Goal: Use online tool/utility: Utilize a website feature to perform a specific function

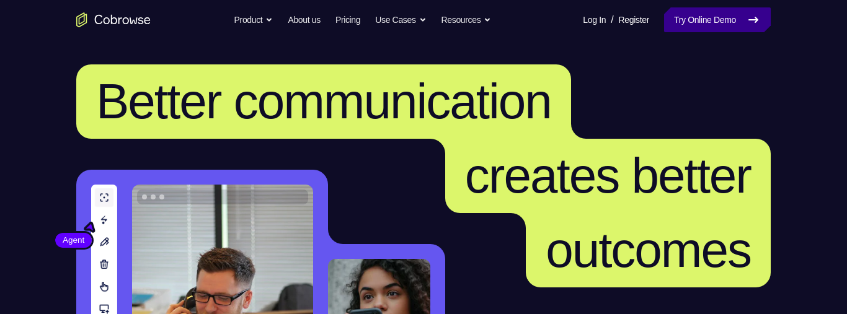
click at [686, 24] on link "Try Online Demo" at bounding box center [717, 19] width 107 height 25
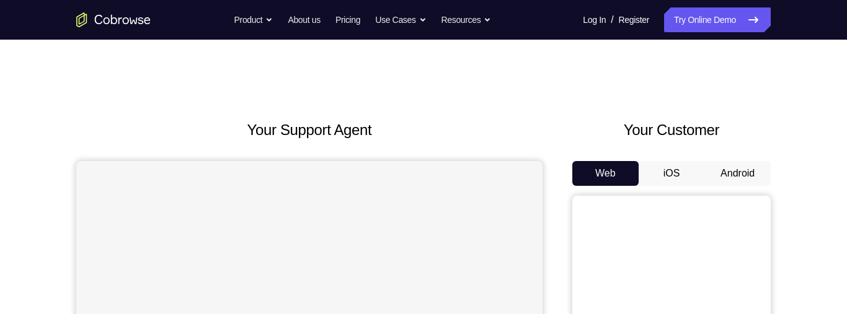
click at [733, 171] on button "Android" at bounding box center [738, 173] width 66 height 25
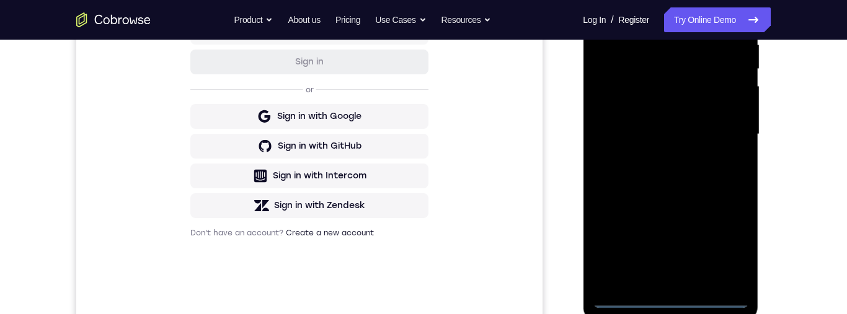
scroll to position [315, 0]
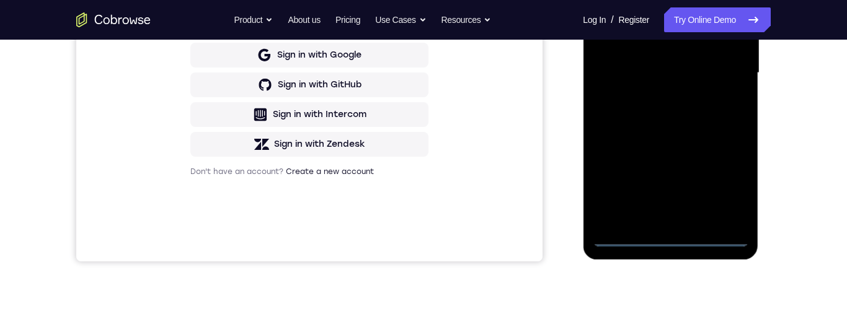
click at [669, 241] on div at bounding box center [670, 73] width 156 height 347
drag, startPoint x: 662, startPoint y: 141, endPoint x: 641, endPoint y: -56, distance: 198.4
click at [641, 0] on div at bounding box center [670, 73] width 156 height 347
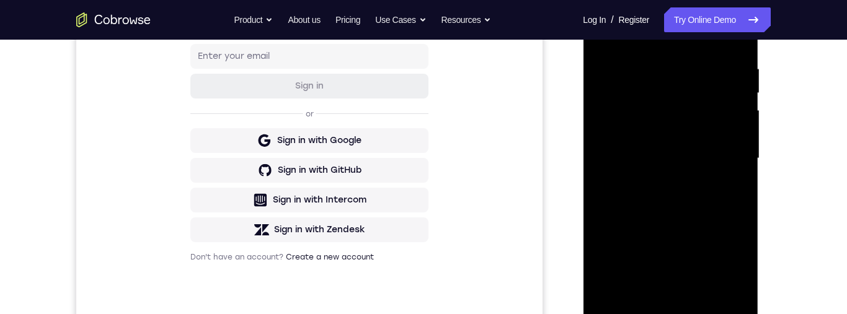
scroll to position [225, 0]
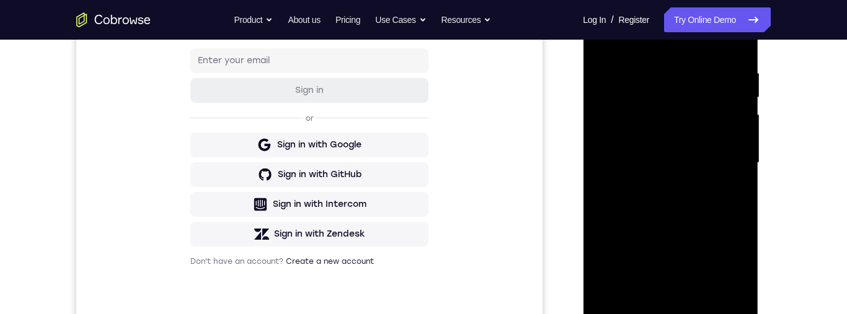
click at [688, 56] on div at bounding box center [670, 162] width 156 height 347
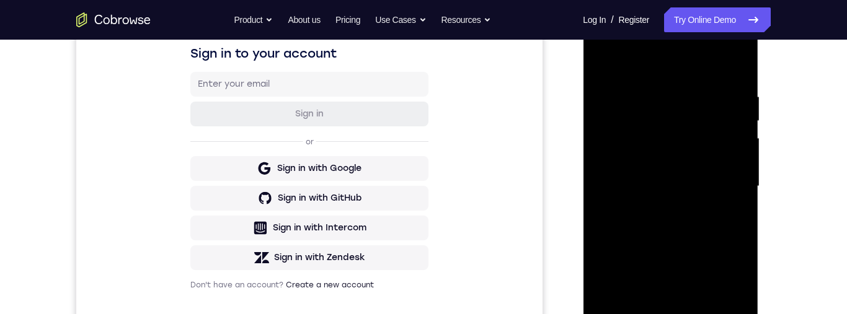
scroll to position [156, 0]
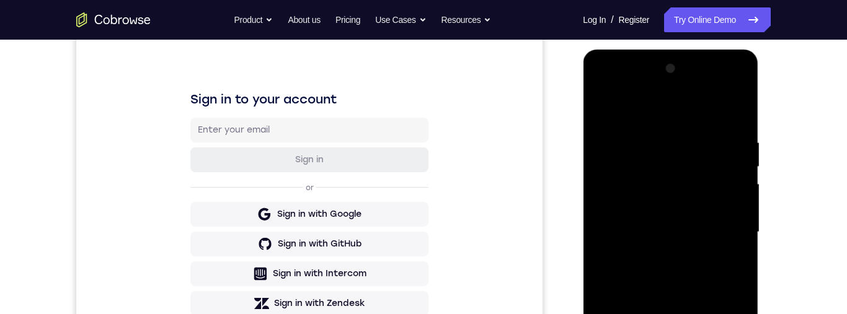
click at [655, 91] on div at bounding box center [670, 232] width 156 height 347
click at [631, 97] on div at bounding box center [670, 233] width 156 height 347
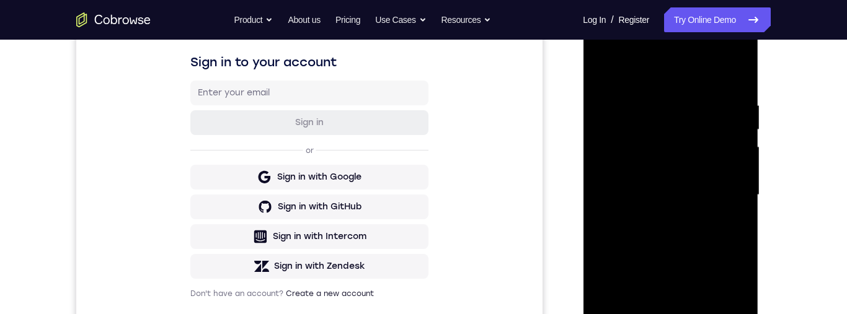
scroll to position [200, 0]
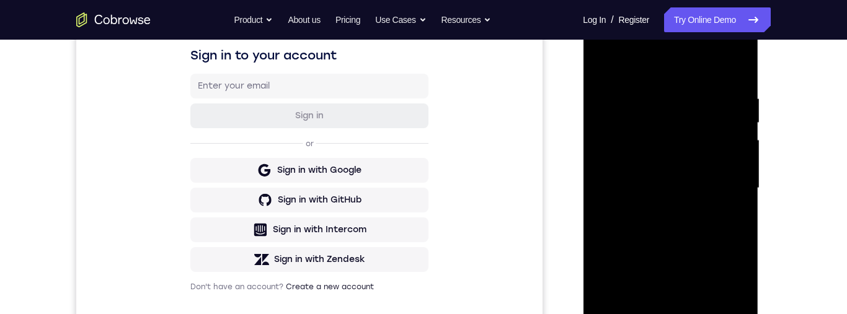
click at [620, 189] on div at bounding box center [670, 188] width 156 height 347
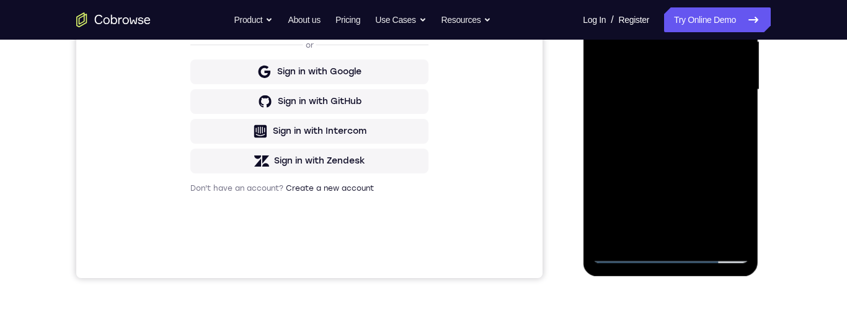
scroll to position [207, 0]
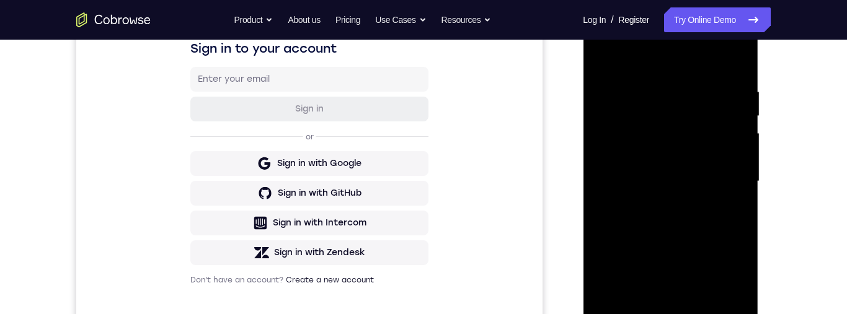
click at [621, 77] on div at bounding box center [670, 181] width 156 height 347
click at [709, 134] on div at bounding box center [670, 181] width 156 height 347
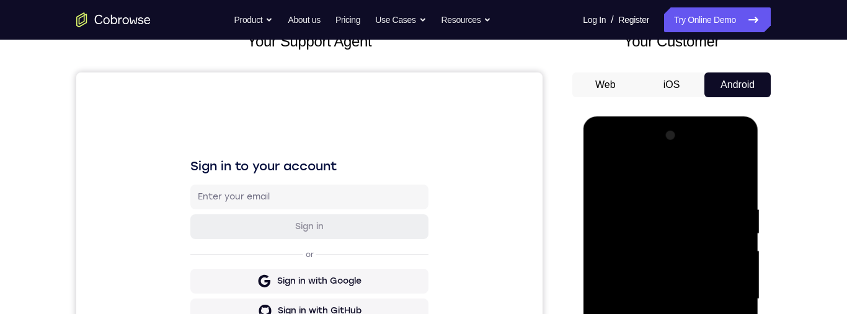
scroll to position [0, 0]
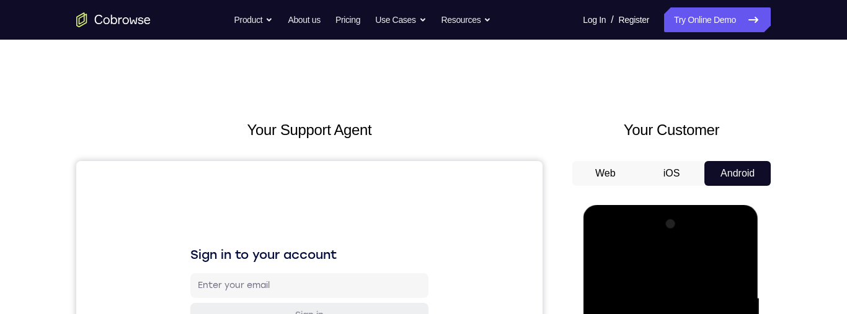
click at [672, 166] on button "iOS" at bounding box center [672, 173] width 66 height 25
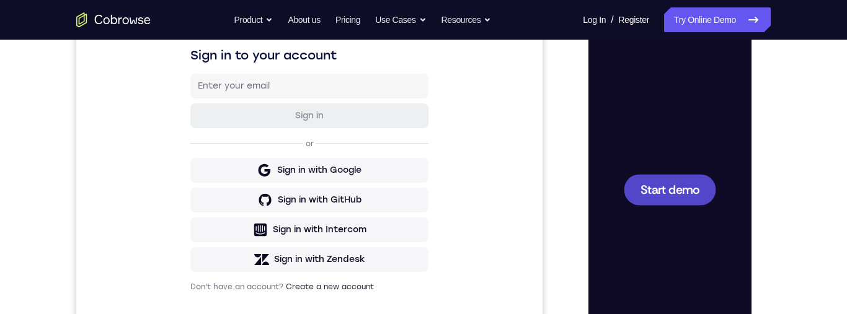
scroll to position [234, 0]
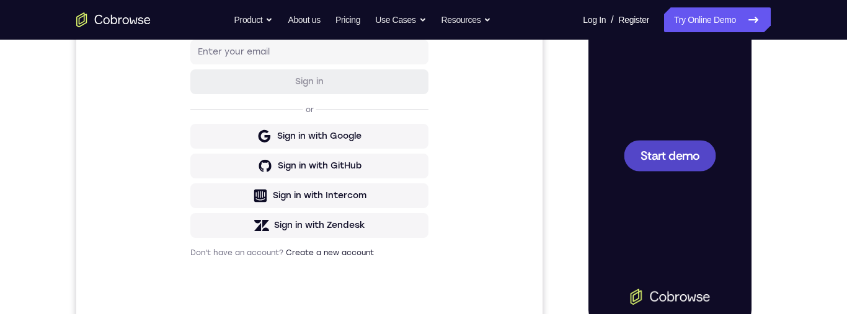
click at [688, 164] on div at bounding box center [670, 155] width 92 height 31
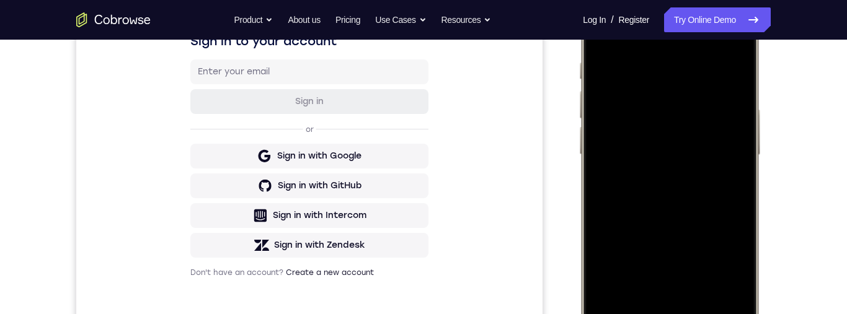
scroll to position [123, 0]
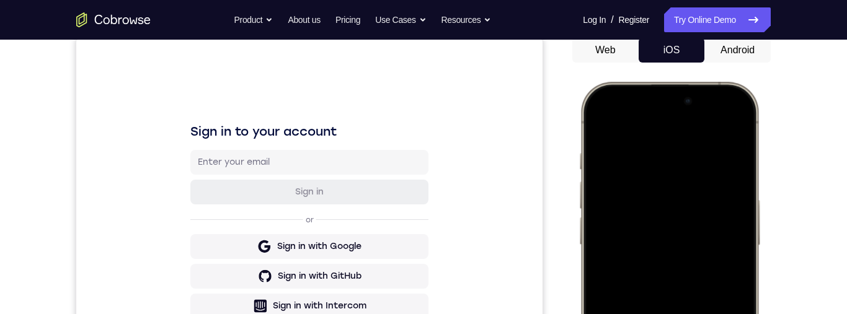
click at [685, 173] on div at bounding box center [669, 266] width 163 height 354
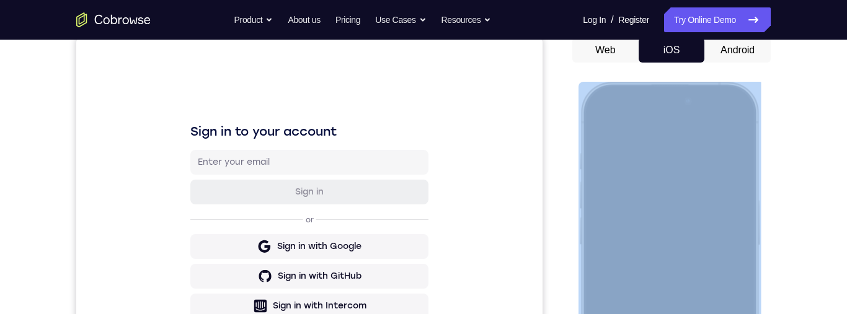
drag, startPoint x: 587, startPoint y: 180, endPoint x: 682, endPoint y: 159, distance: 96.6
click at [682, 159] on div at bounding box center [670, 266] width 182 height 368
click at [630, 154] on div at bounding box center [669, 266] width 163 height 354
click at [581, 173] on div at bounding box center [670, 266] width 182 height 368
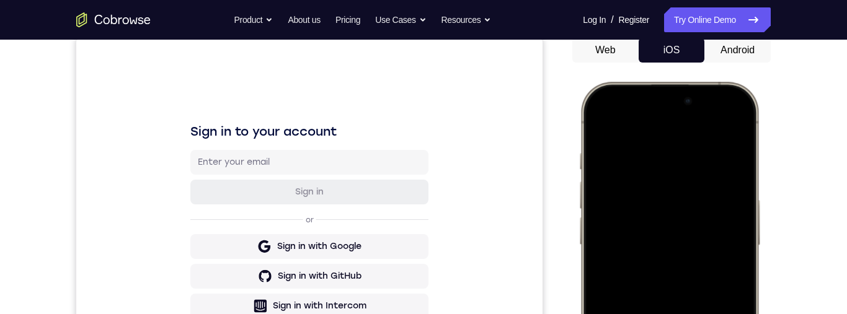
drag, startPoint x: 608, startPoint y: 97, endPoint x: 639, endPoint y: 171, distance: 80.6
click at [641, 175] on div at bounding box center [669, 266] width 163 height 354
drag, startPoint x: 623, startPoint y: 104, endPoint x: 660, endPoint y: 344, distance: 242.8
click at [660, 314] on div at bounding box center [669, 266] width 163 height 354
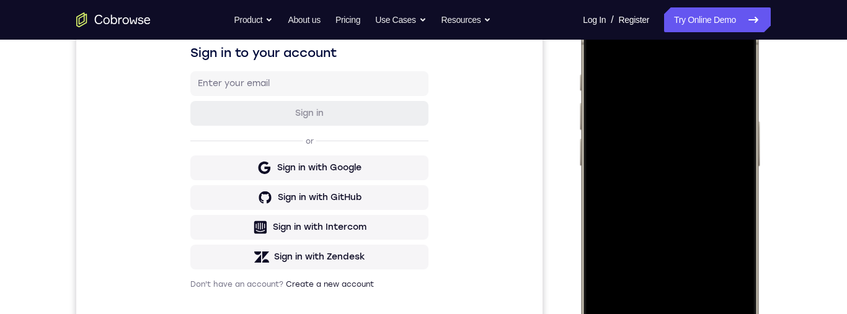
click at [607, 76] on div at bounding box center [669, 187] width 163 height 354
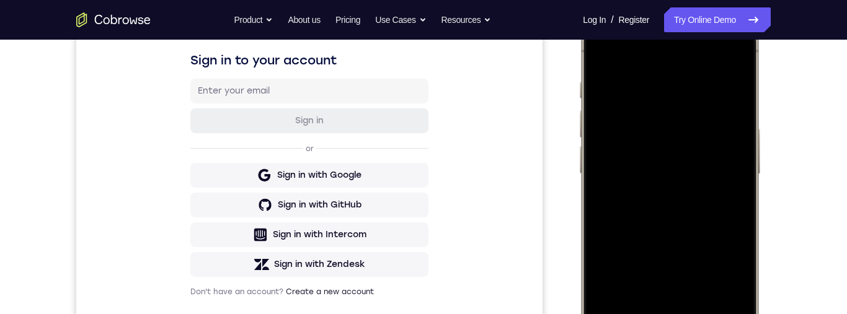
scroll to position [166, 0]
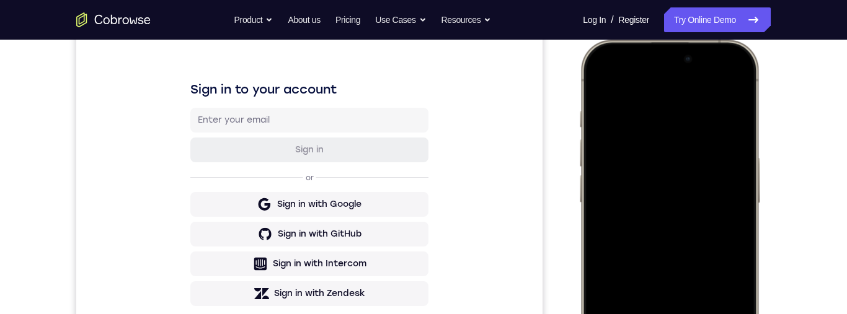
click at [620, 200] on div at bounding box center [669, 224] width 163 height 354
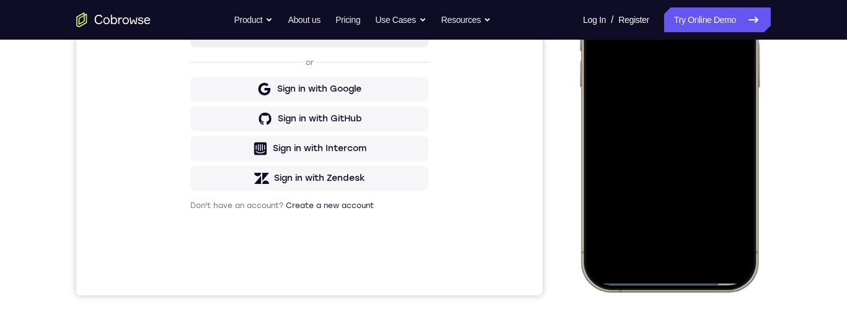
click at [667, 260] on div at bounding box center [669, 108] width 163 height 354
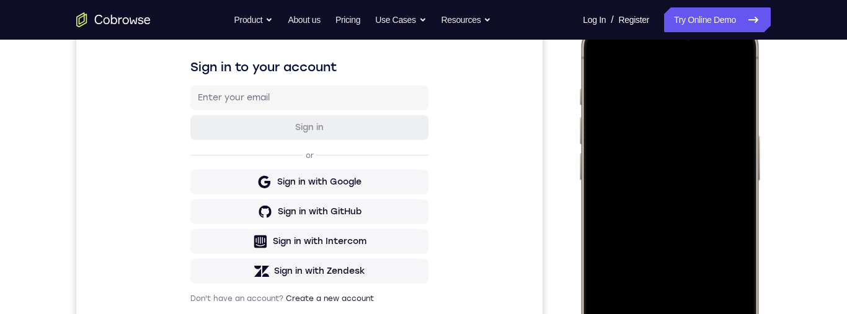
scroll to position [118, 0]
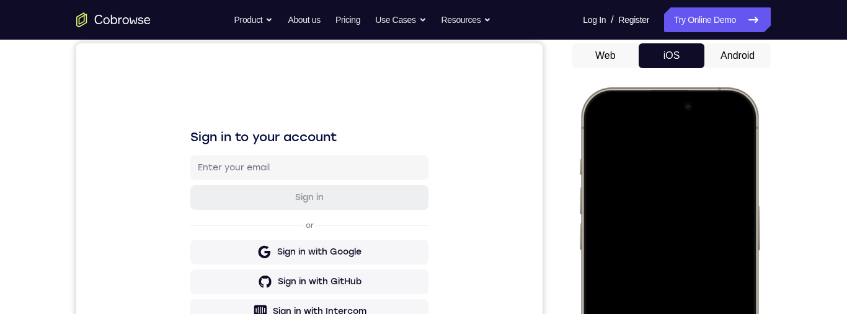
drag, startPoint x: 589, startPoint y: 155, endPoint x: 661, endPoint y: 138, distance: 73.9
click at [661, 138] on div at bounding box center [669, 271] width 163 height 354
drag, startPoint x: 628, startPoint y: 113, endPoint x: 654, endPoint y: 290, distance: 179.3
click at [654, 290] on div at bounding box center [669, 271] width 163 height 354
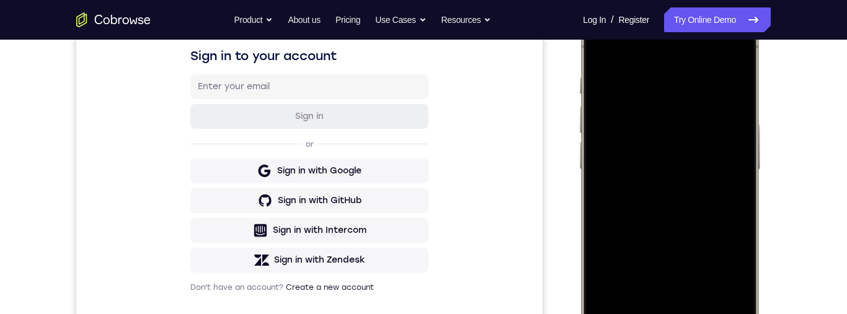
scroll to position [252, 0]
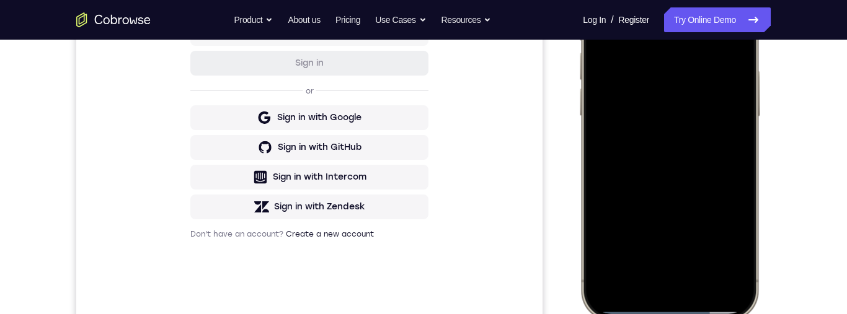
click at [648, 228] on div at bounding box center [669, 137] width 163 height 354
drag, startPoint x: 668, startPoint y: 313, endPoint x: 659, endPoint y: 226, distance: 86.7
click at [659, 226] on div at bounding box center [669, 137] width 163 height 354
drag, startPoint x: 658, startPoint y: 306, endPoint x: 652, endPoint y: 12, distance: 294.7
click at [652, 12] on div at bounding box center [669, 137] width 163 height 354
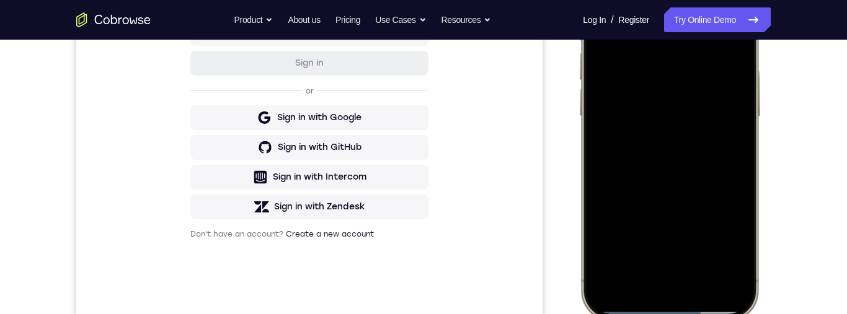
drag, startPoint x: 619, startPoint y: -29, endPoint x: 652, endPoint y: 118, distance: 150.2
click at [652, 118] on div at bounding box center [669, 137] width 163 height 354
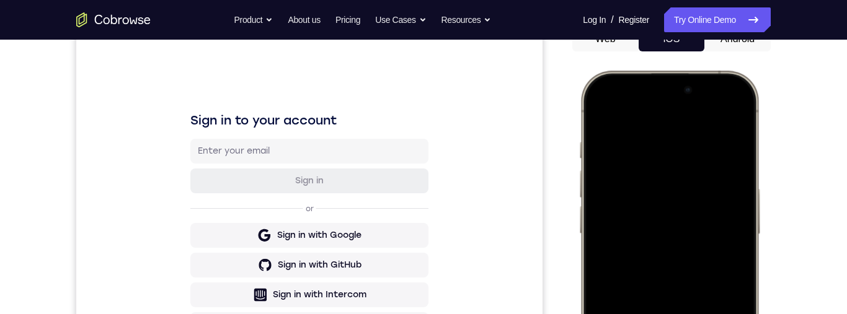
drag, startPoint x: 621, startPoint y: 97, endPoint x: 648, endPoint y: 344, distance: 248.3
click at [648, 314] on div at bounding box center [669, 255] width 163 height 354
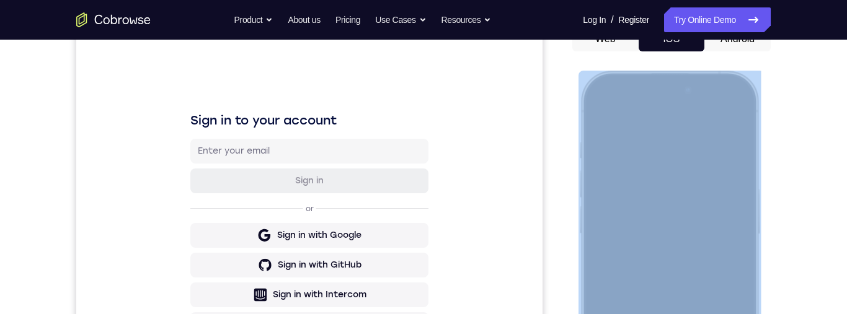
drag, startPoint x: 586, startPoint y: 141, endPoint x: 654, endPoint y: 138, distance: 68.3
click at [661, 136] on div at bounding box center [670, 255] width 182 height 368
click at [587, 149] on div at bounding box center [670, 255] width 182 height 368
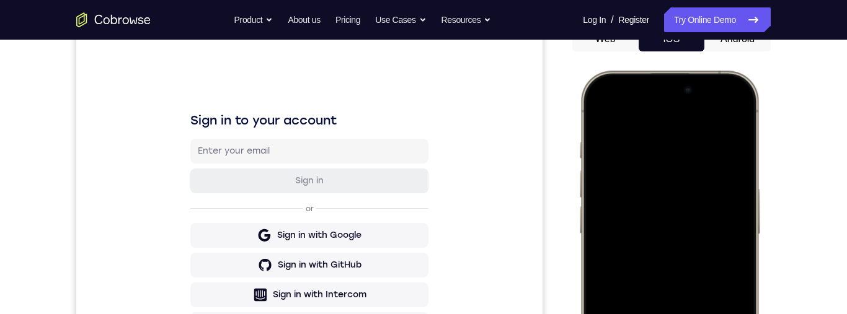
drag, startPoint x: 589, startPoint y: 147, endPoint x: 847, endPoint y: 77, distance: 267.4
click at [765, 77] on html "Online web based iOS Simulators and Android Emulators. Run iPhone, iPad, Mobile…" at bounding box center [672, 257] width 186 height 372
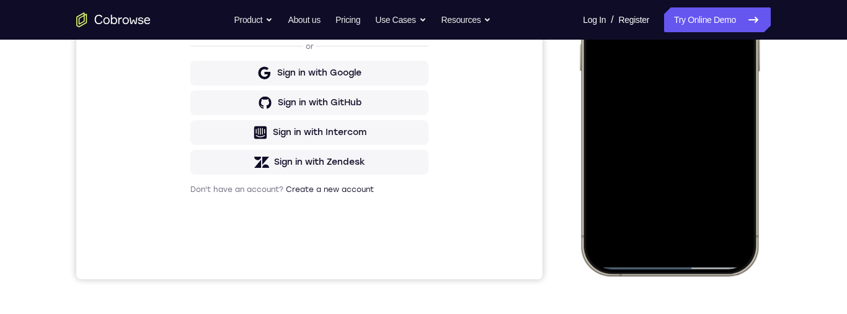
scroll to position [302, 0]
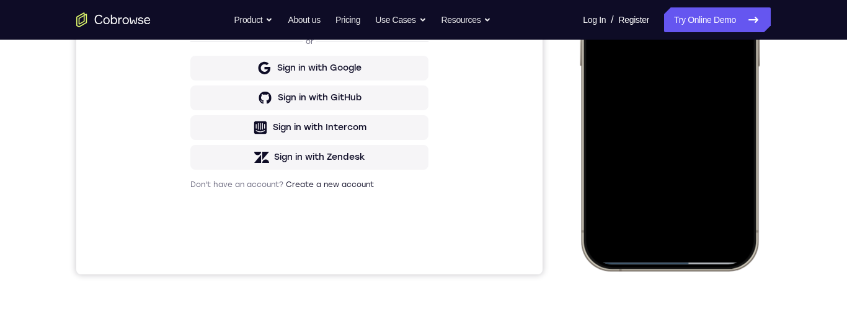
click at [675, 122] on div at bounding box center [669, 87] width 163 height 354
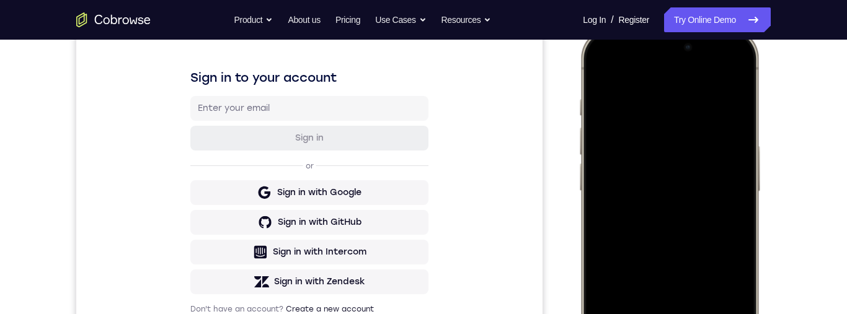
scroll to position [176, 0]
click at [591, 64] on div at bounding box center [669, 213] width 163 height 354
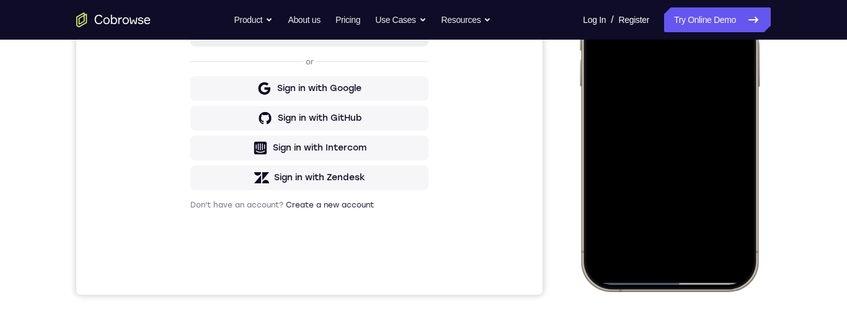
scroll to position [114, 0]
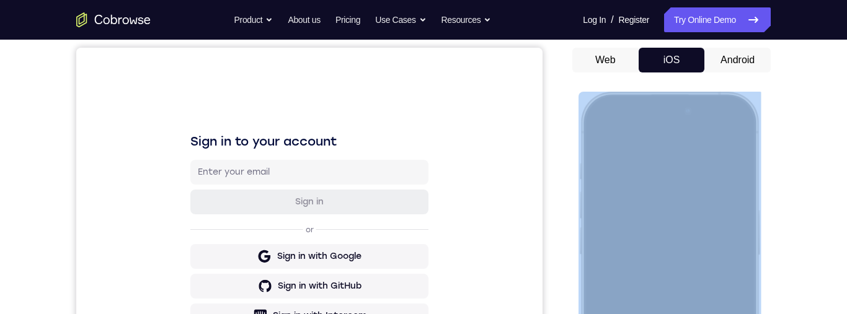
drag, startPoint x: 582, startPoint y: 169, endPoint x: 619, endPoint y: 172, distance: 36.7
click at [619, 172] on div at bounding box center [670, 276] width 182 height 368
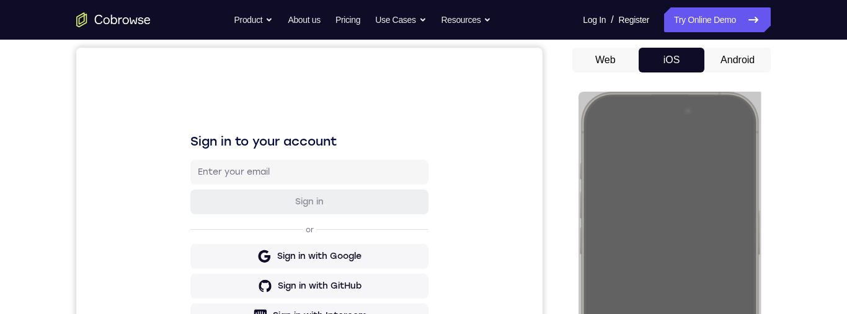
click at [577, 129] on div at bounding box center [671, 272] width 198 height 381
drag, startPoint x: 577, startPoint y: 129, endPoint x: 7, endPoint y: 19, distance: 581.2
click at [577, 129] on div at bounding box center [671, 272] width 198 height 381
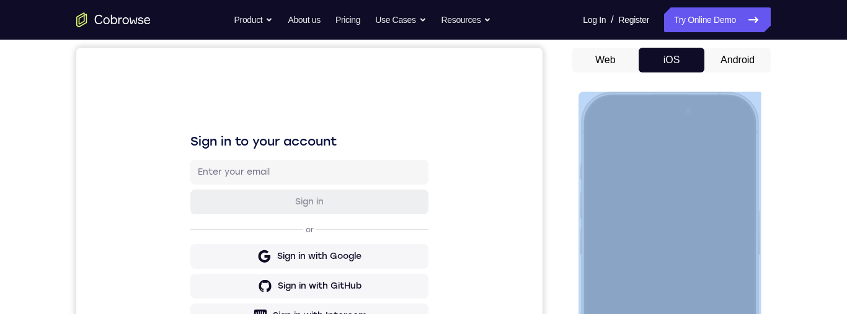
click at [583, 109] on div at bounding box center [670, 276] width 182 height 368
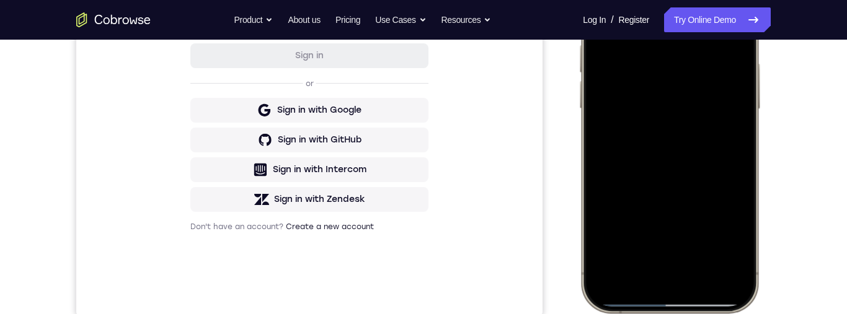
scroll to position [261, 0]
click at [672, 145] on div at bounding box center [669, 128] width 163 height 354
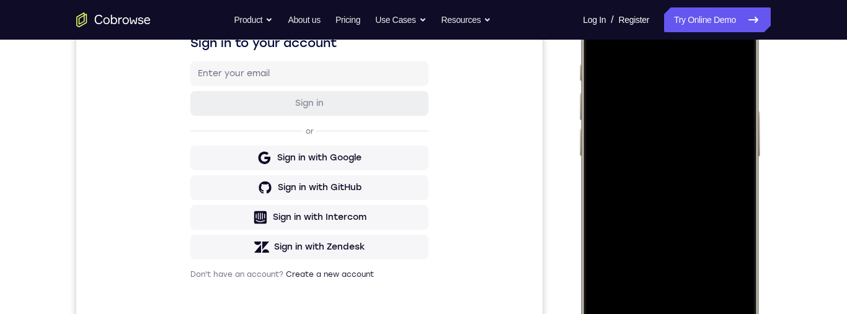
scroll to position [164, 0]
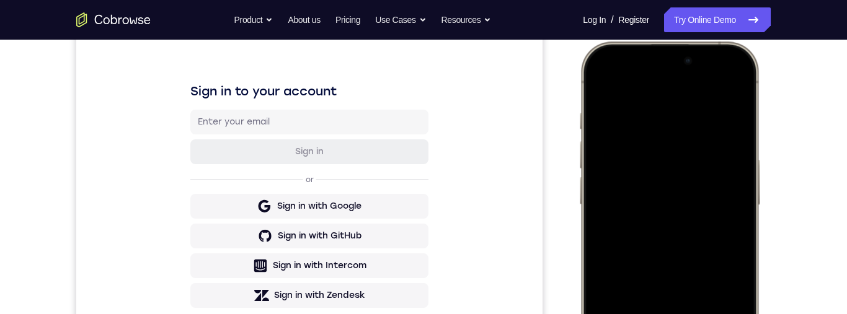
click at [735, 104] on div at bounding box center [669, 225] width 163 height 354
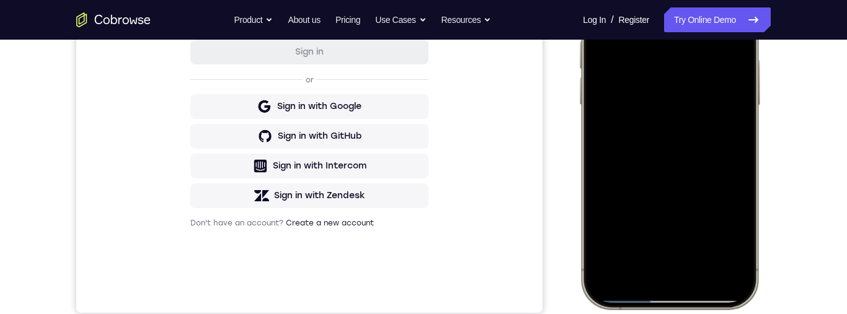
scroll to position [197, 0]
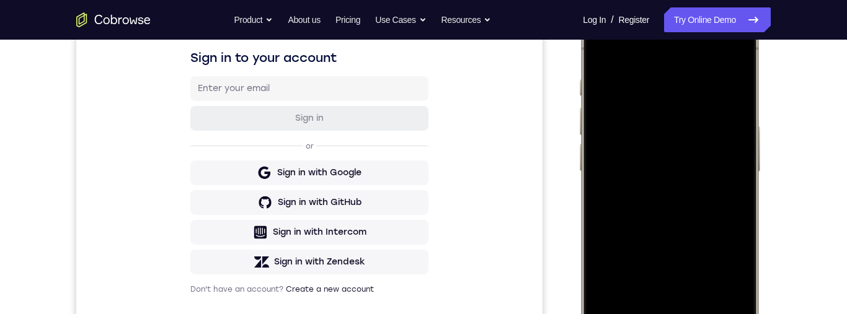
click at [713, 82] on div at bounding box center [669, 192] width 163 height 354
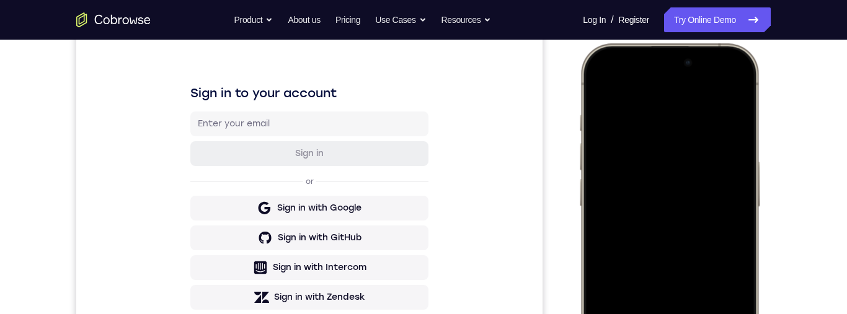
click at [724, 102] on div at bounding box center [669, 227] width 163 height 354
click at [728, 115] on div at bounding box center [669, 227] width 163 height 354
click at [628, 107] on div at bounding box center [669, 227] width 163 height 354
click at [688, 101] on div at bounding box center [669, 227] width 163 height 354
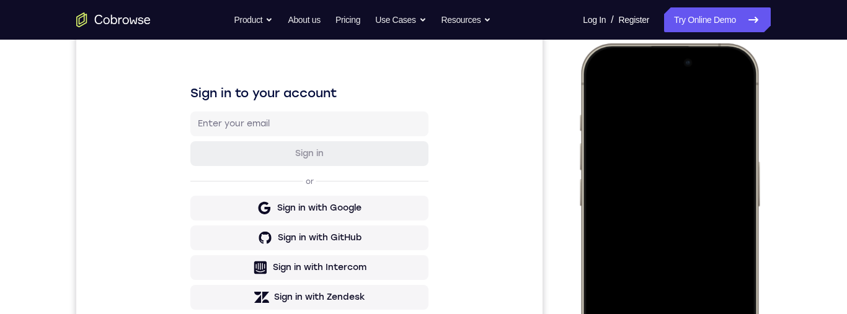
scroll to position [479, 0]
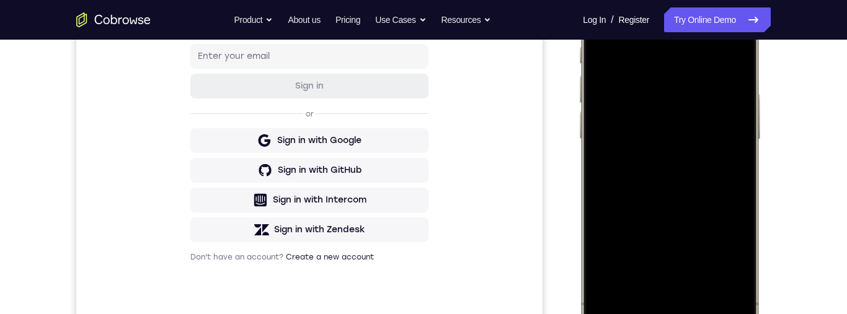
click at [663, 249] on div at bounding box center [669, 160] width 163 height 354
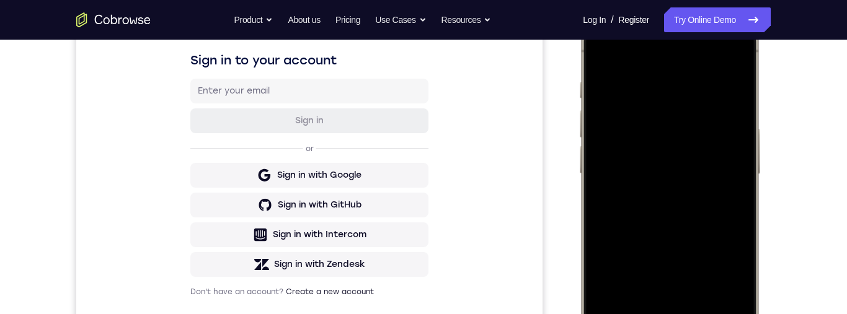
click at [663, 283] on div at bounding box center [669, 194] width 163 height 354
click at [694, 222] on div at bounding box center [669, 194] width 163 height 354
click at [703, 224] on div at bounding box center [669, 194] width 163 height 354
click at [697, 228] on div at bounding box center [669, 194] width 163 height 354
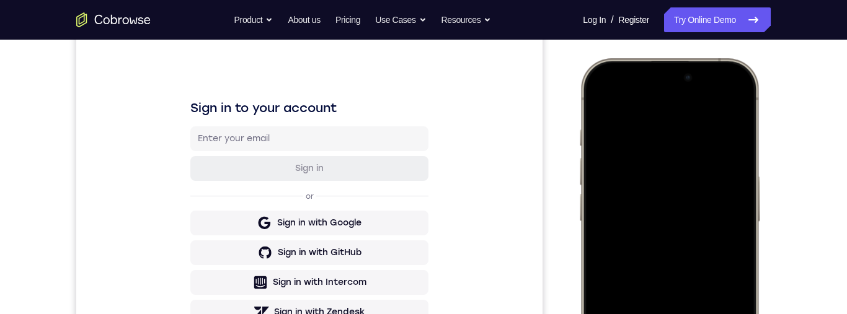
click at [595, 104] on div at bounding box center [669, 242] width 163 height 354
click at [602, 99] on div at bounding box center [669, 242] width 163 height 354
click at [601, 94] on div at bounding box center [669, 242] width 163 height 354
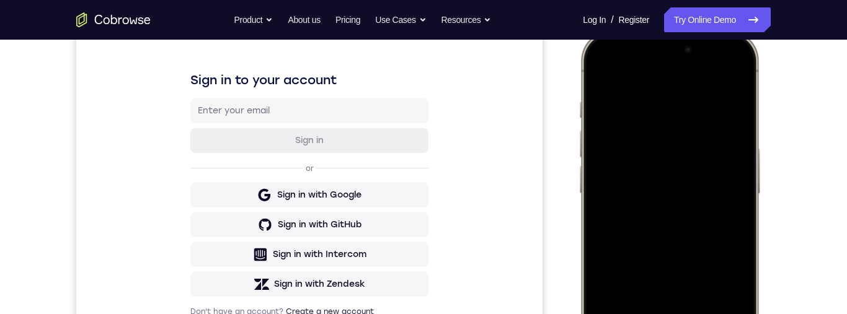
scroll to position [156, 0]
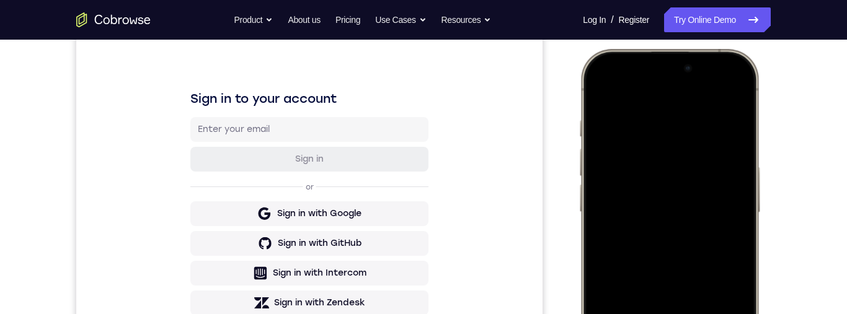
drag, startPoint x: 589, startPoint y: 114, endPoint x: 761, endPoint y: 70, distance: 177.2
click at [765, 68] on html "Online web based iOS Simulators and Android Emulators. Run iPhone, iPad, Mobile…" at bounding box center [672, 235] width 186 height 372
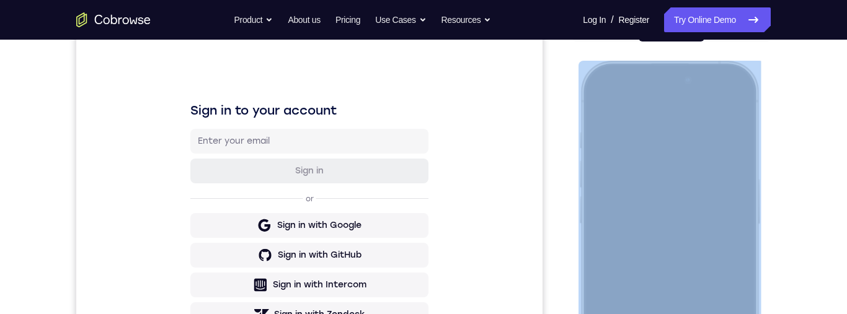
drag, startPoint x: 615, startPoint y: 65, endPoint x: 617, endPoint y: 155, distance: 90.0
click at [629, 175] on div at bounding box center [670, 245] width 182 height 368
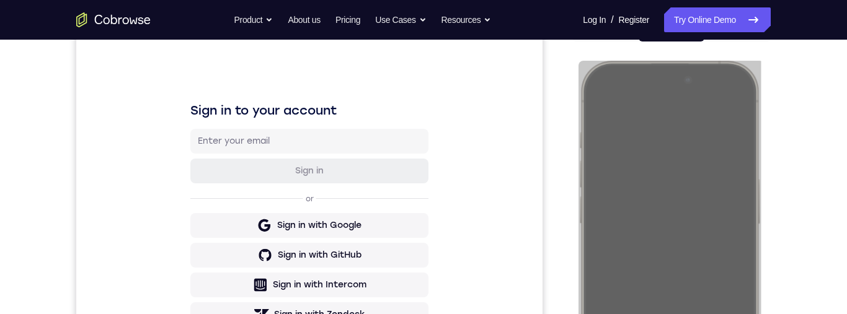
click at [579, 74] on iframe at bounding box center [672, 247] width 186 height 372
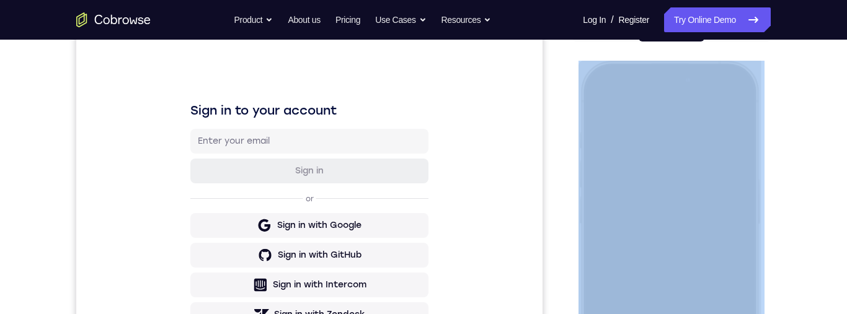
click at [579, 74] on iframe at bounding box center [672, 247] width 186 height 372
drag, startPoint x: 2, startPoint y: 25, endPoint x: 5, endPoint y: 36, distance: 11.4
click at [579, 74] on iframe at bounding box center [672, 247] width 186 height 372
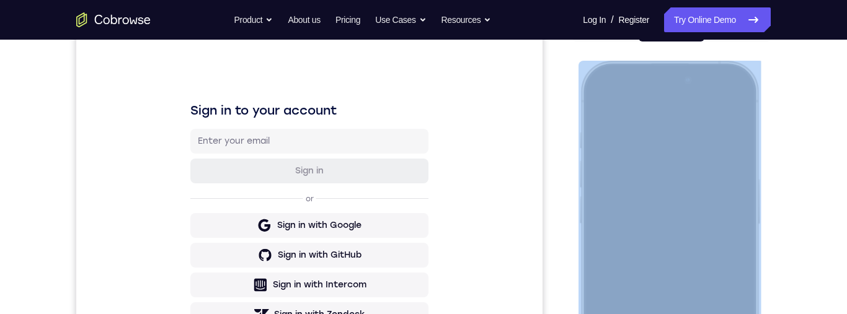
click at [584, 97] on div at bounding box center [670, 245] width 182 height 368
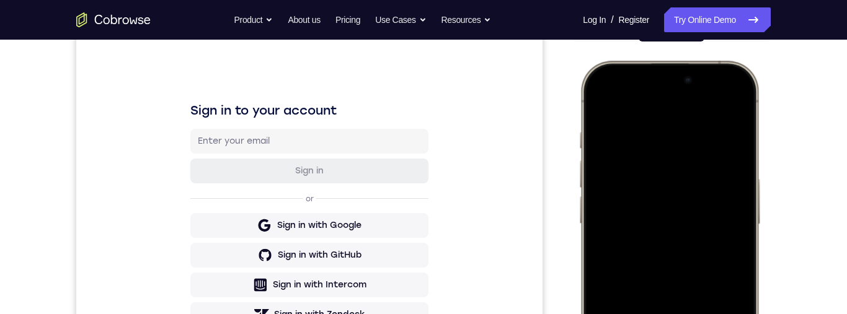
drag, startPoint x: 602, startPoint y: 77, endPoint x: 621, endPoint y: 228, distance: 152.5
click at [621, 228] on div at bounding box center [669, 245] width 163 height 354
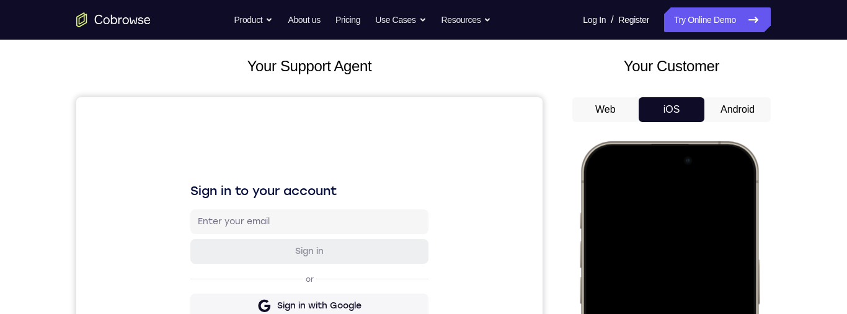
click at [760, 101] on button "Android" at bounding box center [738, 109] width 66 height 25
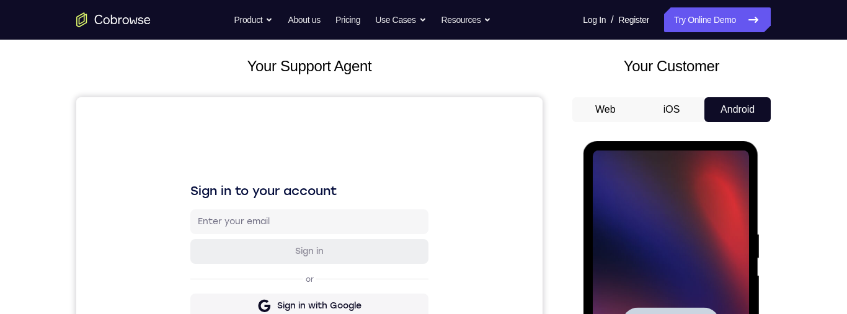
click at [669, 107] on button "iOS" at bounding box center [672, 109] width 66 height 25
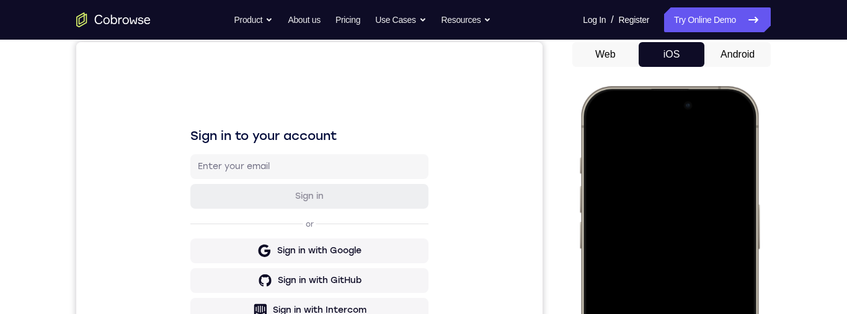
scroll to position [244, 0]
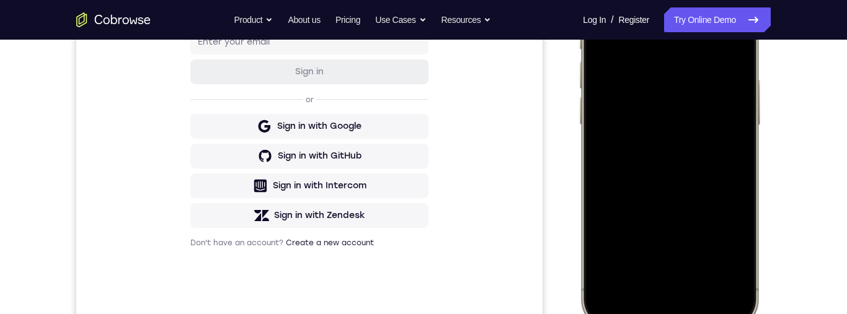
click at [726, 291] on div at bounding box center [669, 145] width 163 height 354
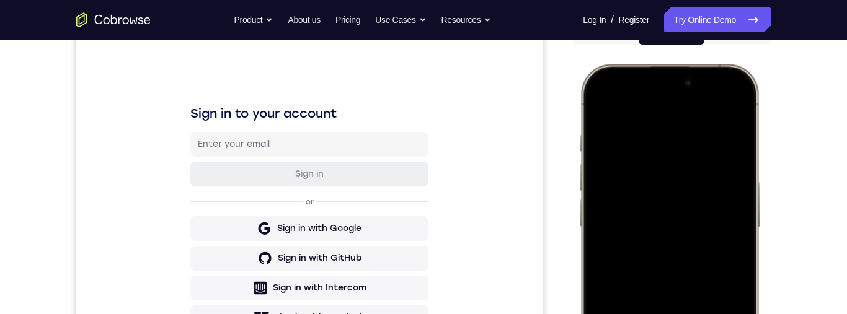
scroll to position [142, 0]
click at [720, 137] on div at bounding box center [669, 247] width 163 height 354
click at [710, 128] on div at bounding box center [669, 247] width 163 height 354
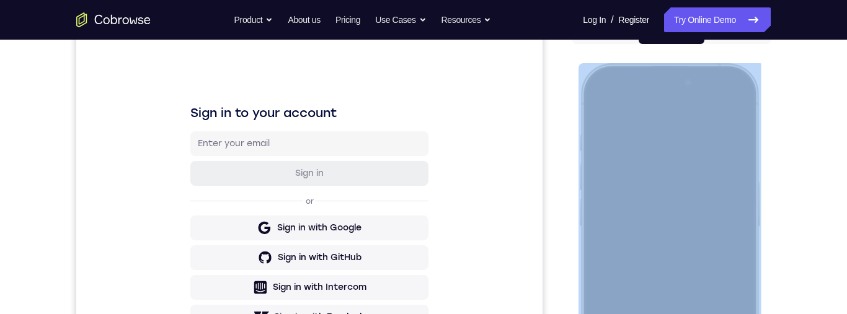
drag, startPoint x: 584, startPoint y: 141, endPoint x: 628, endPoint y: 131, distance: 44.4
click at [634, 130] on div at bounding box center [670, 247] width 182 height 368
click at [584, 124] on div at bounding box center [670, 247] width 182 height 368
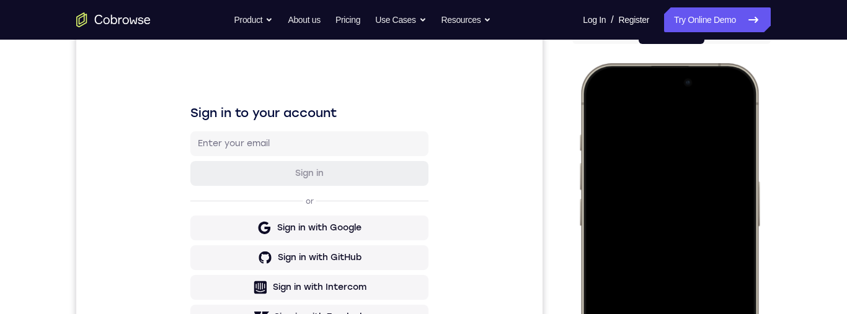
drag, startPoint x: 589, startPoint y: 125, endPoint x: 664, endPoint y: 124, distance: 75.1
click at [664, 124] on div at bounding box center [669, 247] width 163 height 354
click at [701, 144] on div at bounding box center [669, 247] width 163 height 354
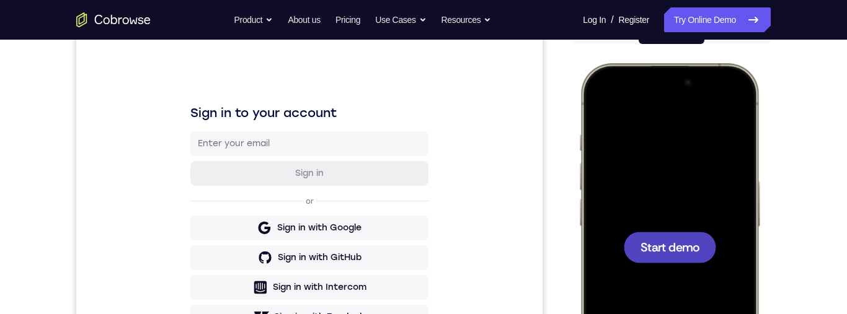
click at [720, 133] on div at bounding box center [669, 247] width 163 height 354
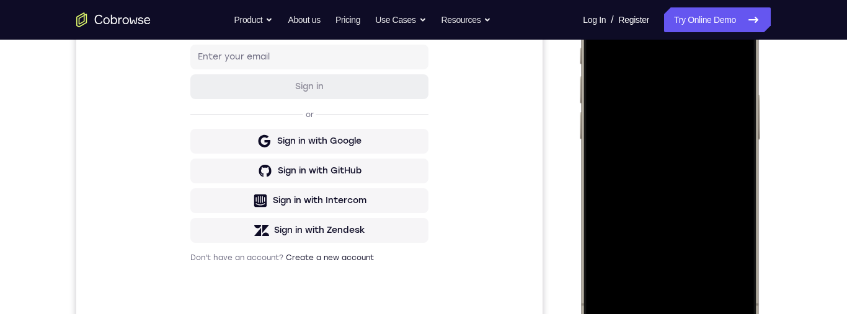
scroll to position [131, 0]
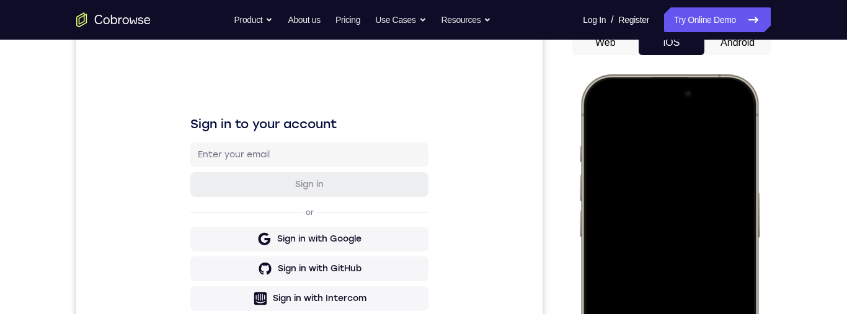
click at [717, 143] on div at bounding box center [669, 258] width 163 height 354
click at [701, 151] on div at bounding box center [669, 258] width 163 height 354
click at [698, 137] on div at bounding box center [669, 258] width 163 height 354
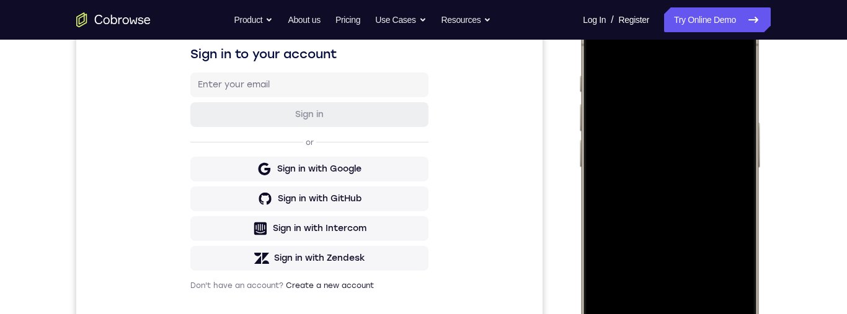
scroll to position [155, 0]
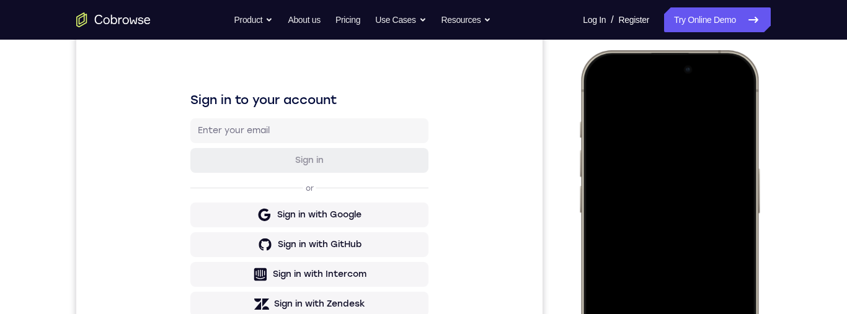
click at [700, 114] on div at bounding box center [669, 234] width 163 height 354
click at [703, 128] on div at bounding box center [669, 234] width 163 height 354
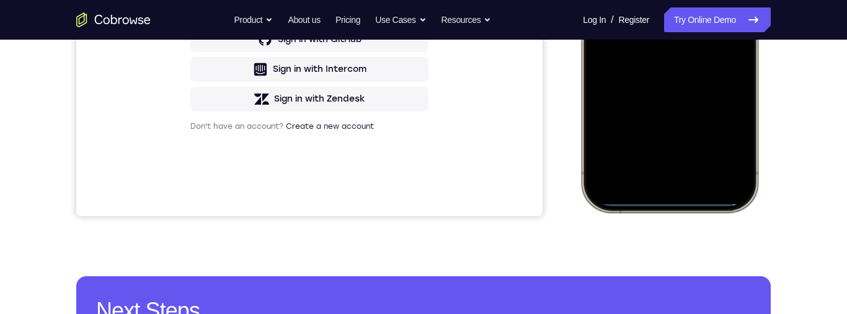
scroll to position [414, 0]
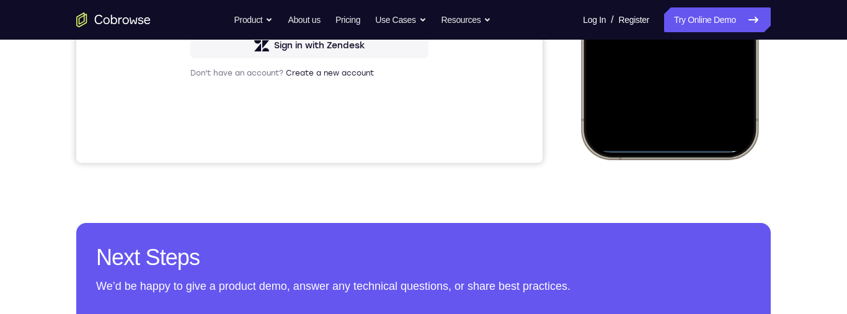
drag, startPoint x: 675, startPoint y: 143, endPoint x: 662, endPoint y: 6, distance: 137.7
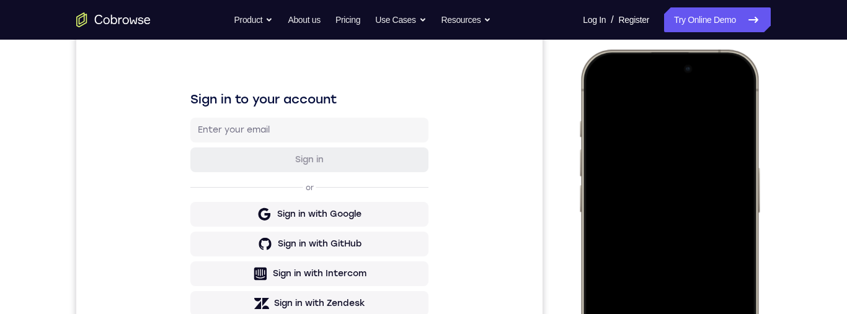
scroll to position [133, 0]
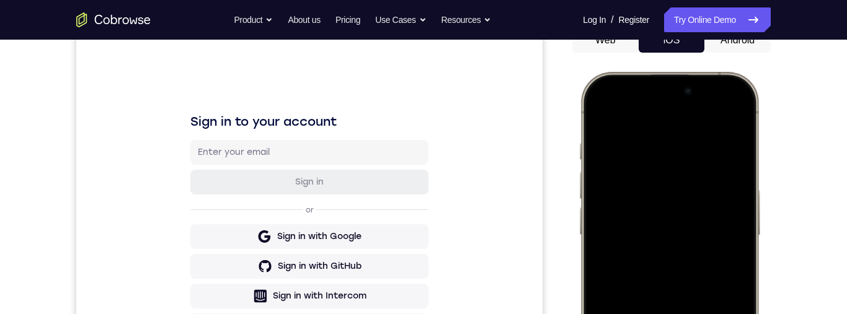
drag, startPoint x: 622, startPoint y: 101, endPoint x: 661, endPoint y: 304, distance: 206.5
click at [661, 304] on div at bounding box center [669, 256] width 163 height 354
drag, startPoint x: 603, startPoint y: 102, endPoint x: 608, endPoint y: 261, distance: 159.5
click at [608, 263] on div at bounding box center [669, 256] width 163 height 354
drag, startPoint x: 611, startPoint y: 84, endPoint x: 621, endPoint y: 308, distance: 224.7
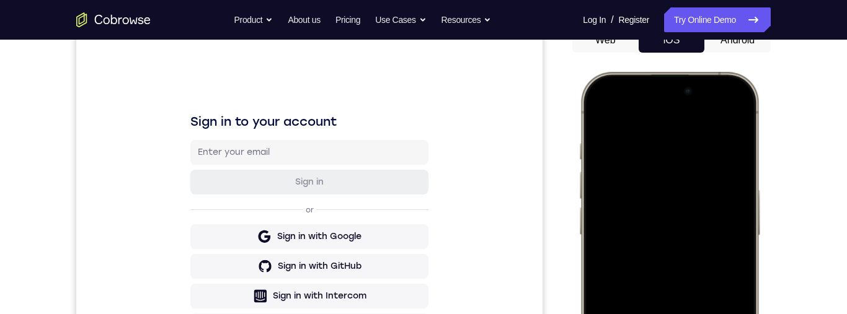
click at [621, 308] on div at bounding box center [669, 256] width 163 height 354
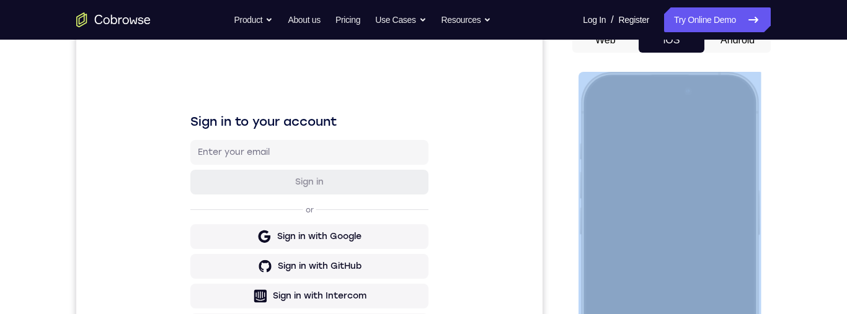
drag, startPoint x: 585, startPoint y: 143, endPoint x: 727, endPoint y: 120, distance: 143.2
click at [727, 120] on div at bounding box center [670, 256] width 182 height 368
click at [585, 91] on div at bounding box center [670, 256] width 182 height 368
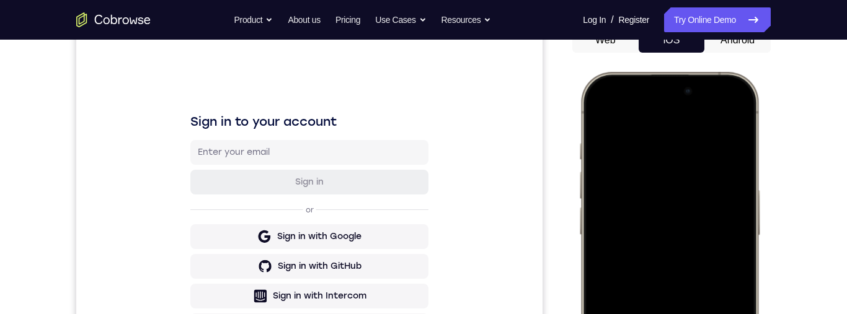
drag, startPoint x: 590, startPoint y: 121, endPoint x: 706, endPoint y: 82, distance: 122.4
click at [706, 82] on div at bounding box center [669, 256] width 163 height 354
click at [695, 141] on div at bounding box center [669, 256] width 163 height 354
click at [701, 162] on div at bounding box center [669, 256] width 163 height 354
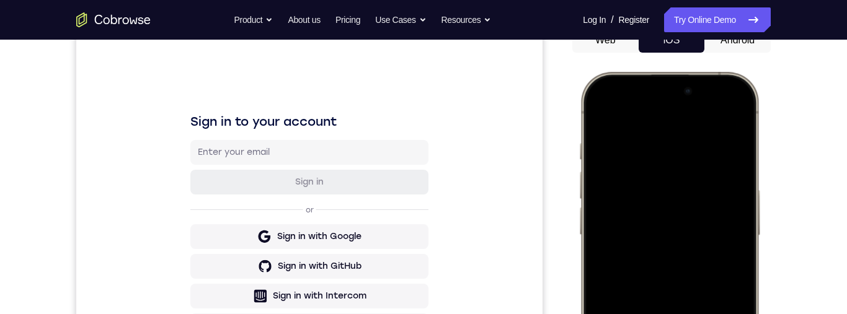
click at [701, 162] on div at bounding box center [669, 256] width 163 height 354
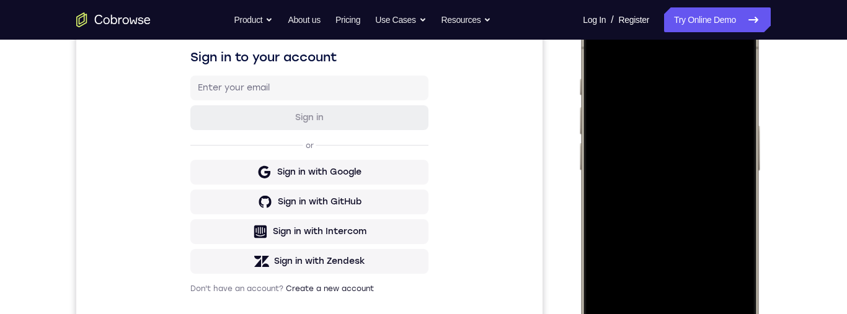
scroll to position [206, 0]
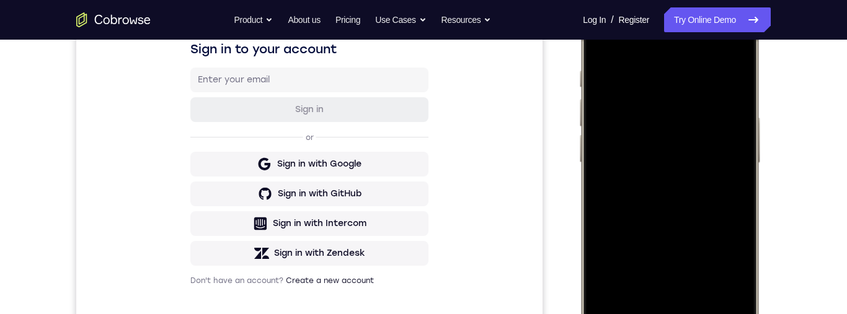
click at [667, 227] on div at bounding box center [669, 183] width 163 height 354
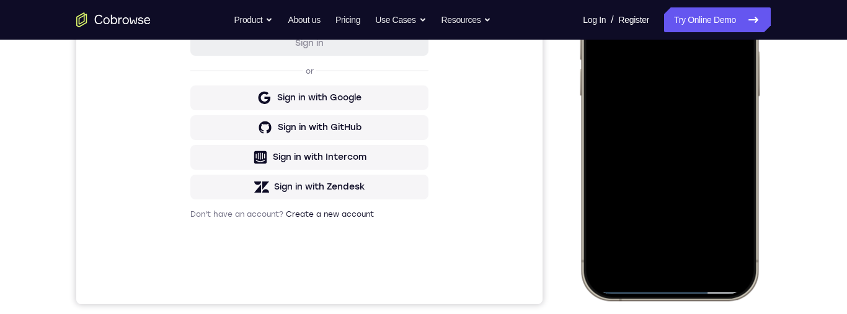
scroll to position [180, 0]
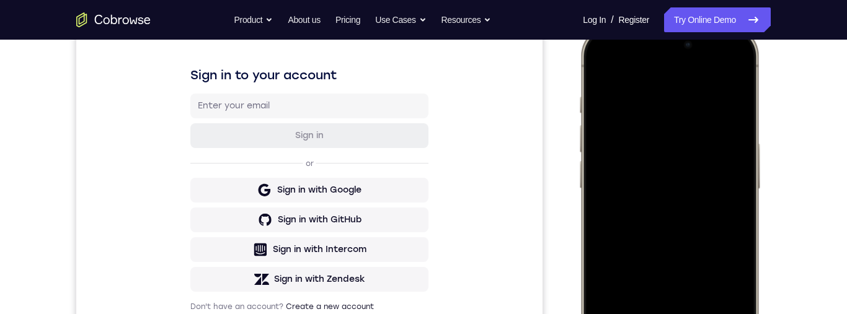
click at [596, 61] on div at bounding box center [669, 209] width 163 height 354
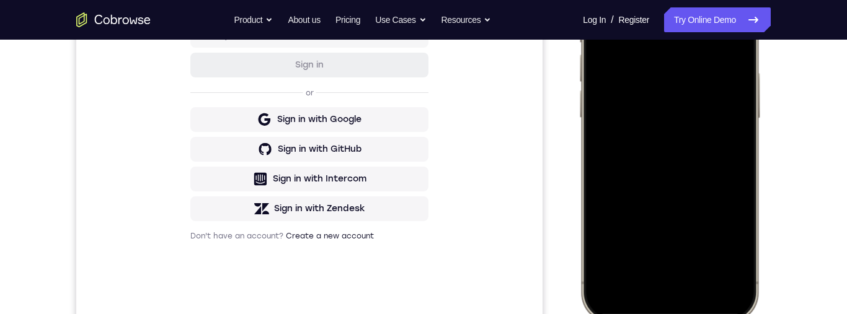
scroll to position [250, 0]
click at [738, 173] on div at bounding box center [669, 139] width 163 height 354
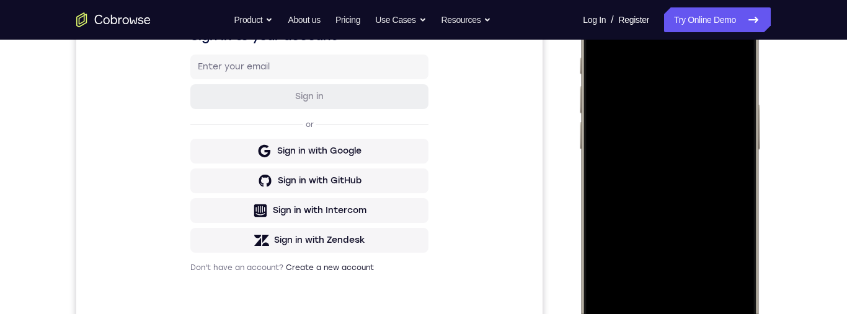
scroll to position [203, 0]
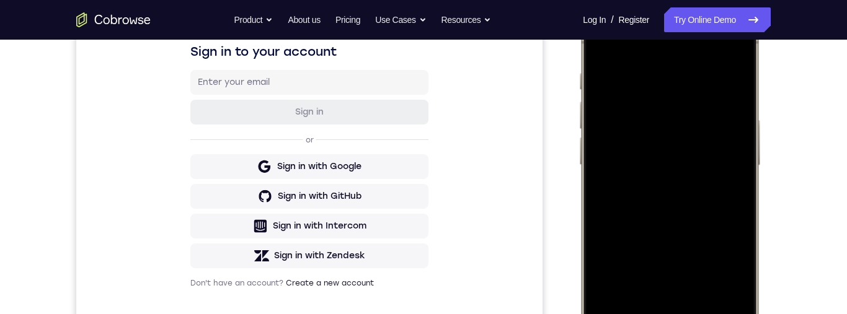
click at [590, 38] on div at bounding box center [669, 186] width 163 height 354
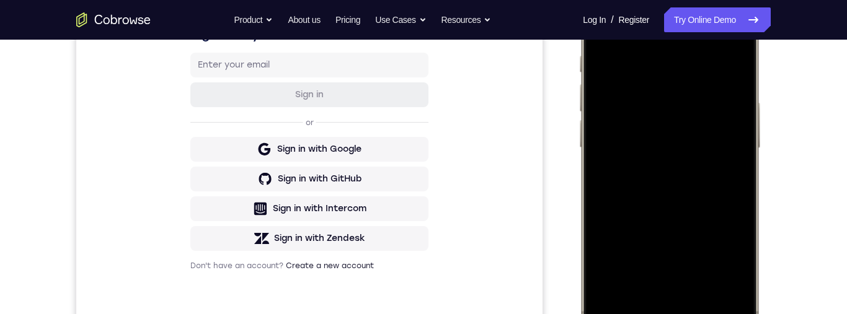
scroll to position [234, 0]
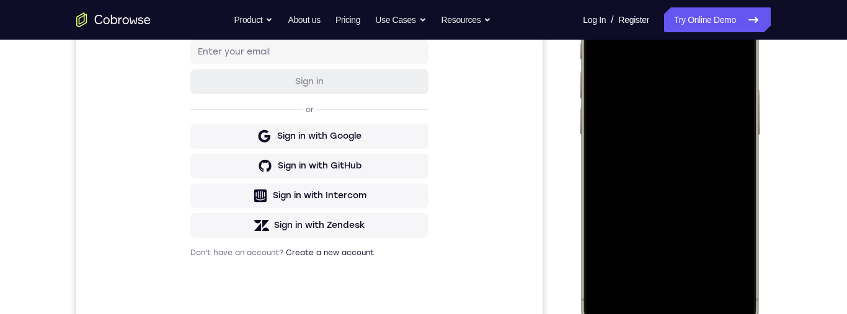
click at [740, 171] on div at bounding box center [669, 155] width 163 height 354
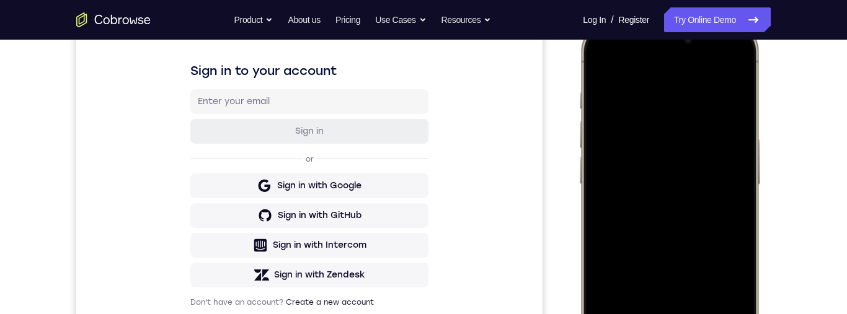
click at [600, 54] on div at bounding box center [669, 205] width 163 height 354
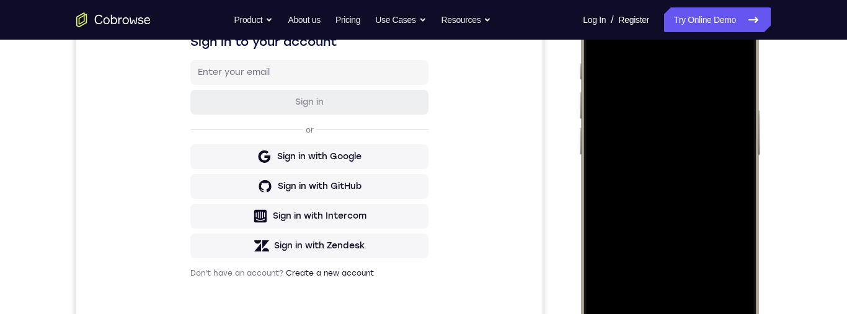
click at [662, 225] on div at bounding box center [669, 176] width 163 height 354
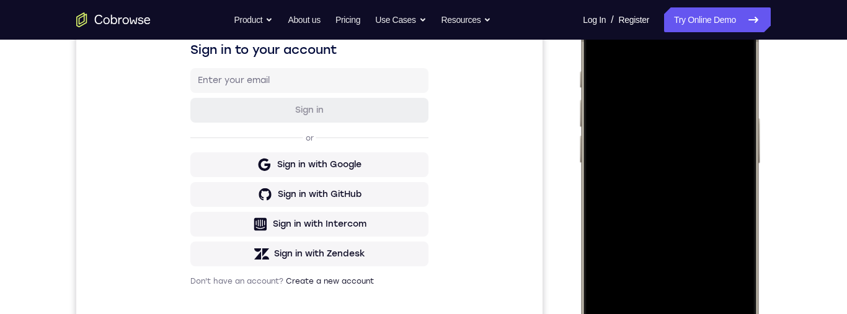
scroll to position [207, 0]
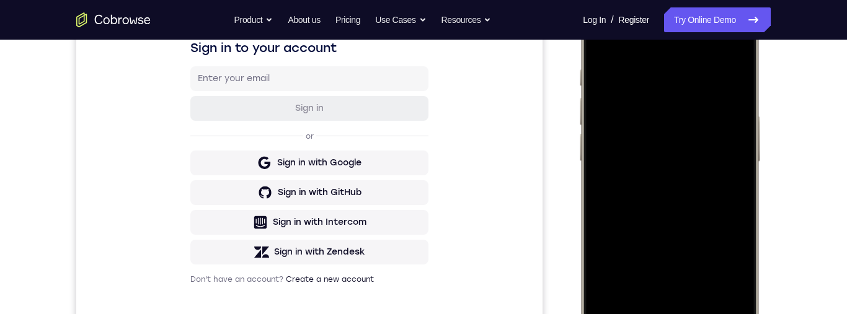
click at [650, 246] on div at bounding box center [669, 182] width 163 height 354
click at [648, 117] on div at bounding box center [669, 182] width 163 height 354
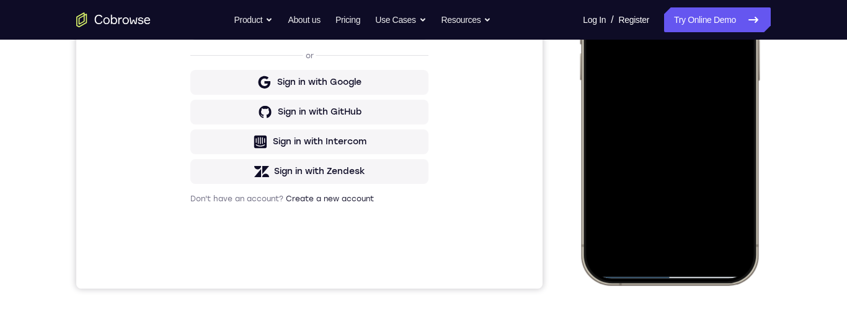
scroll to position [175, 0]
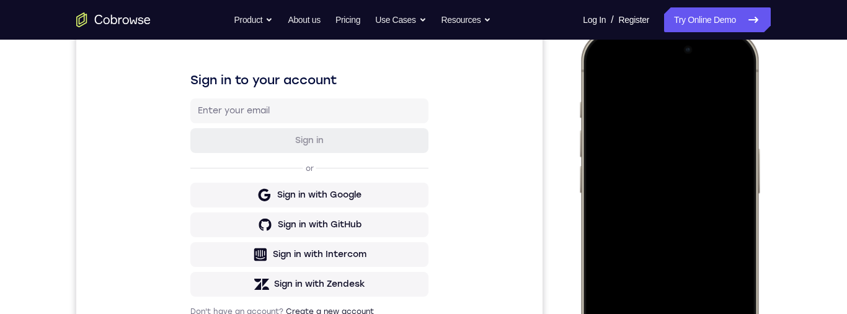
click at [622, 71] on div at bounding box center [669, 214] width 163 height 354
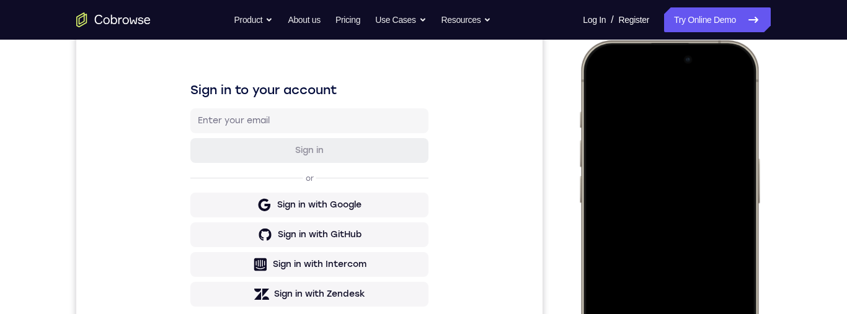
click at [653, 237] on div at bounding box center [669, 224] width 163 height 354
